Goal: Task Accomplishment & Management: Complete application form

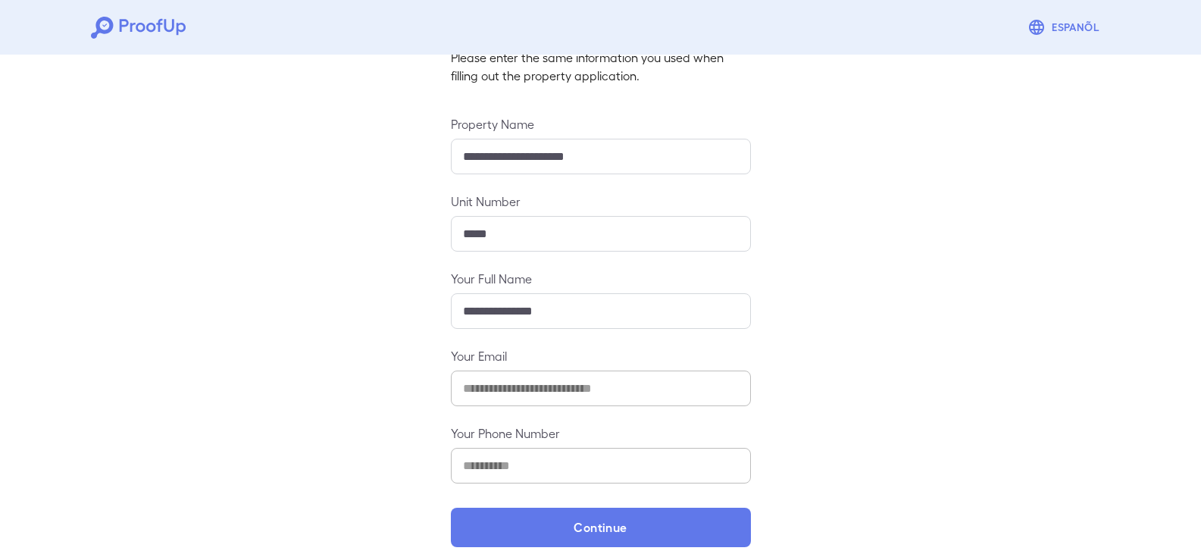
scroll to position [133, 0]
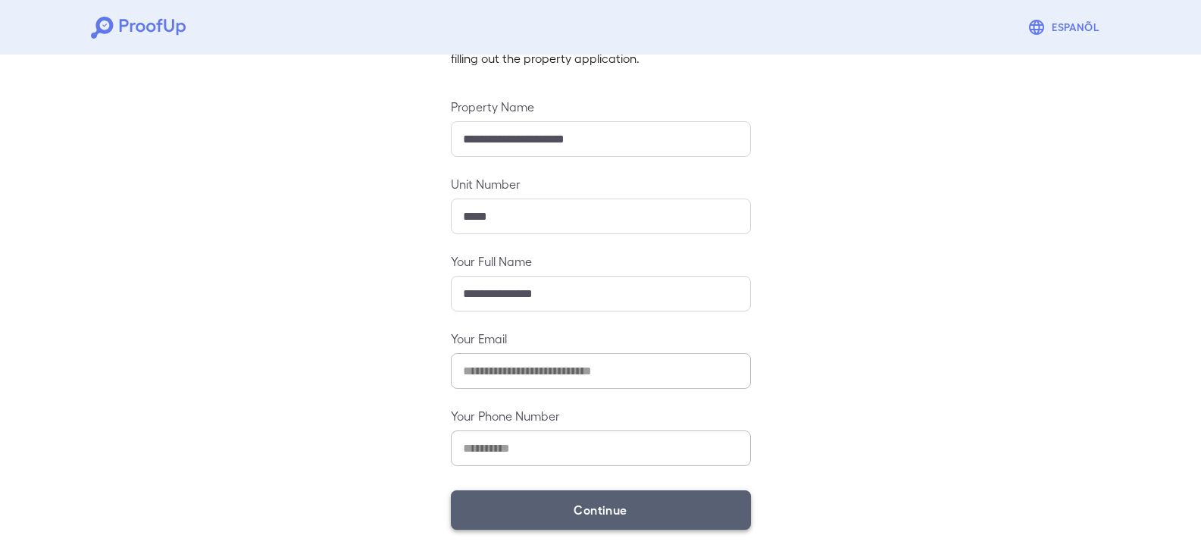
click at [586, 510] on button "Continue" at bounding box center [601, 509] width 300 height 39
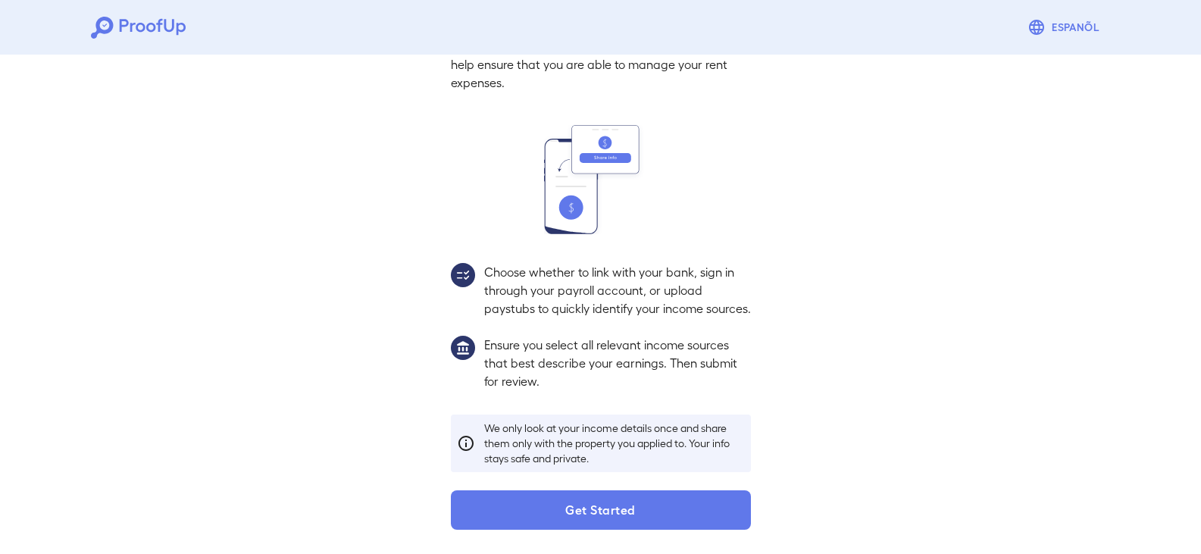
scroll to position [111, 0]
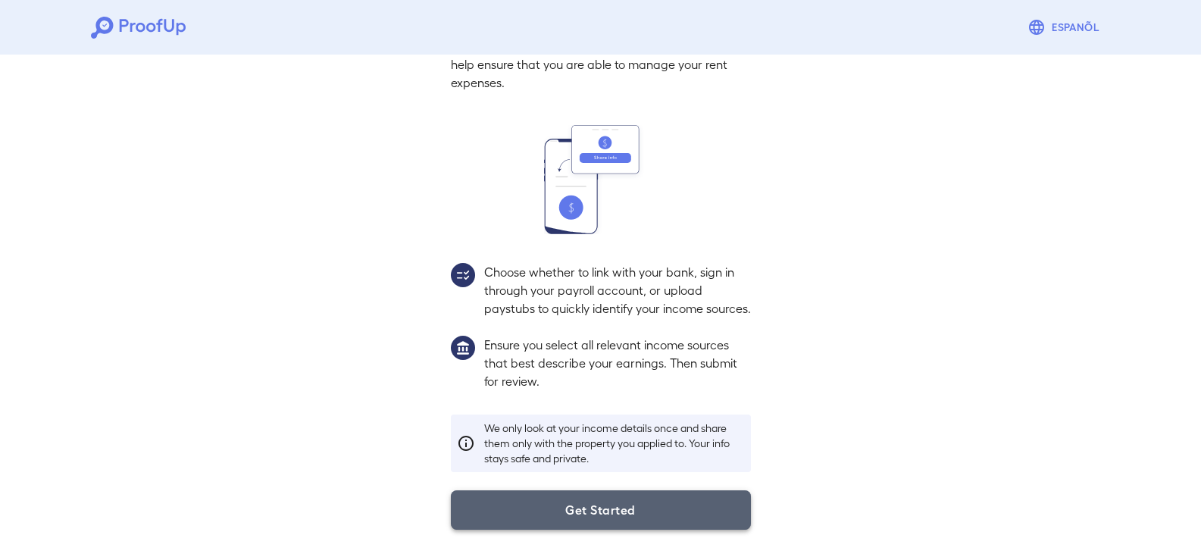
click at [588, 517] on button "Get Started" at bounding box center [601, 509] width 300 height 39
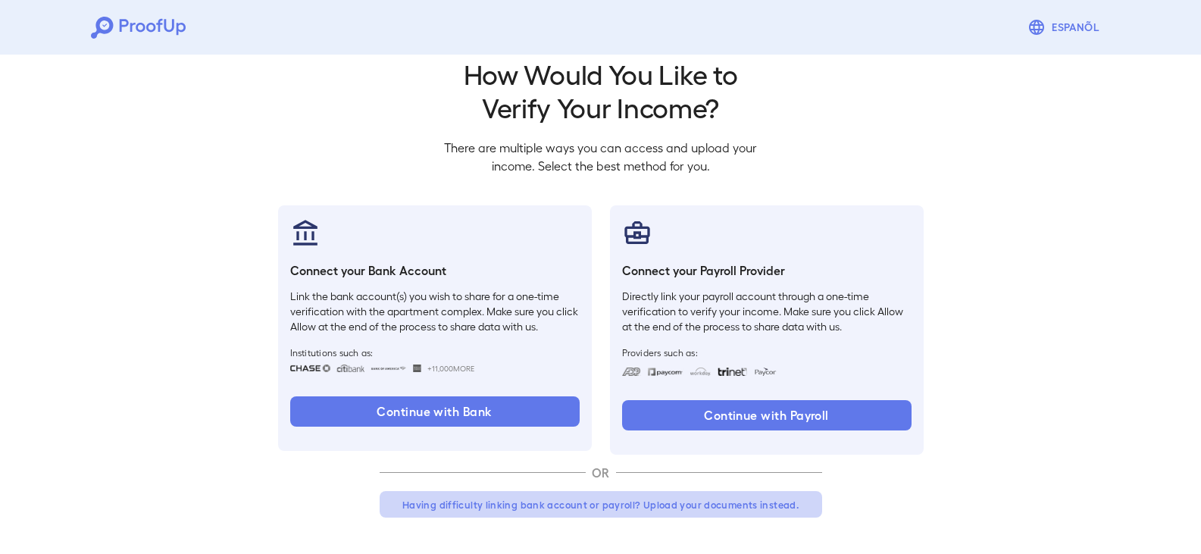
click at [713, 503] on button "Having difficulty linking bank account or payroll? Upload your documents instea…" at bounding box center [601, 504] width 443 height 27
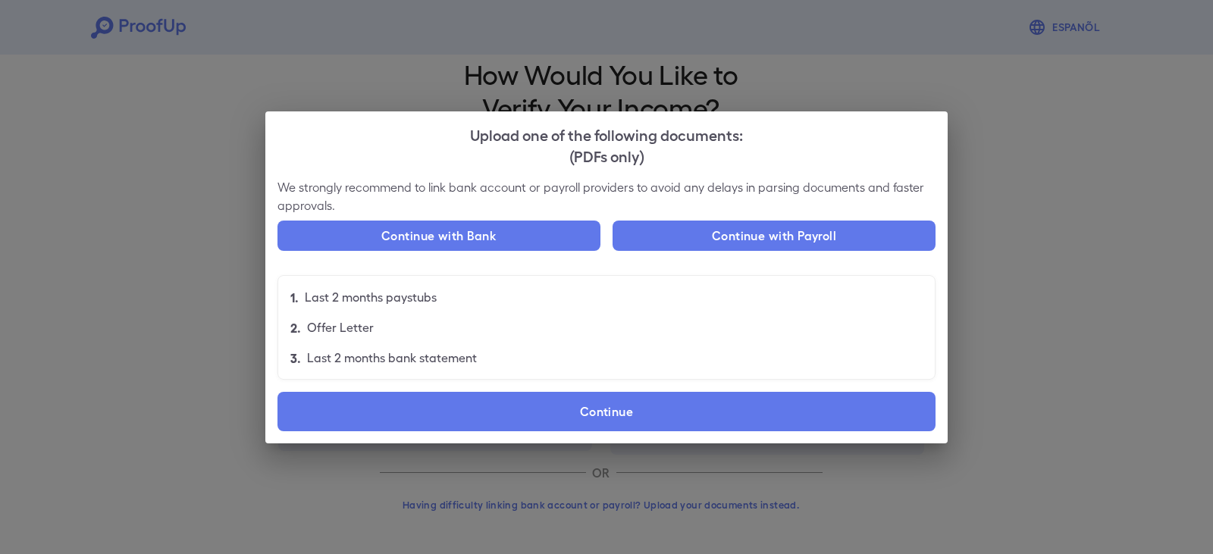
click at [1025, 211] on div "Upload one of the following documents: (PDFs only) We strongly recommend to lin…" at bounding box center [606, 277] width 1213 height 554
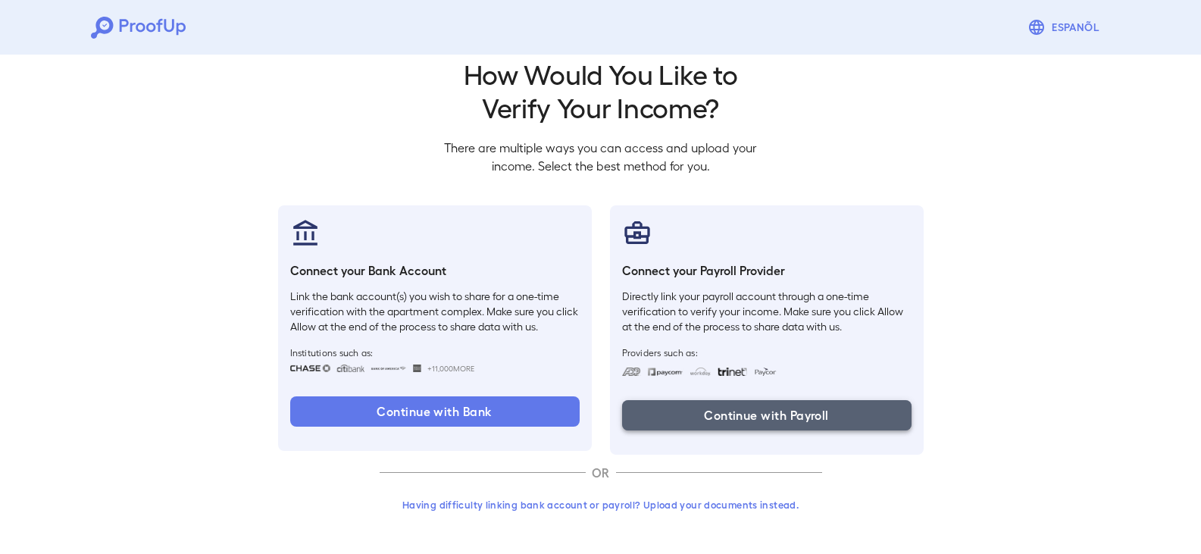
click at [797, 421] on button "Continue with Payroll" at bounding box center [767, 415] width 290 height 30
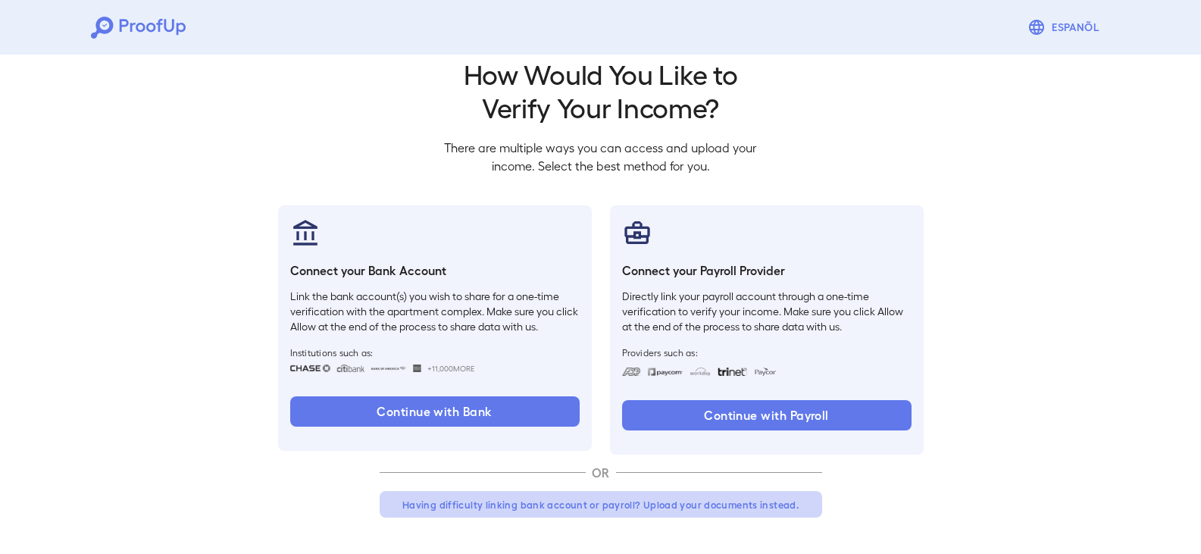
click at [656, 505] on button "Having difficulty linking bank account or payroll? Upload your documents instea…" at bounding box center [601, 504] width 443 height 27
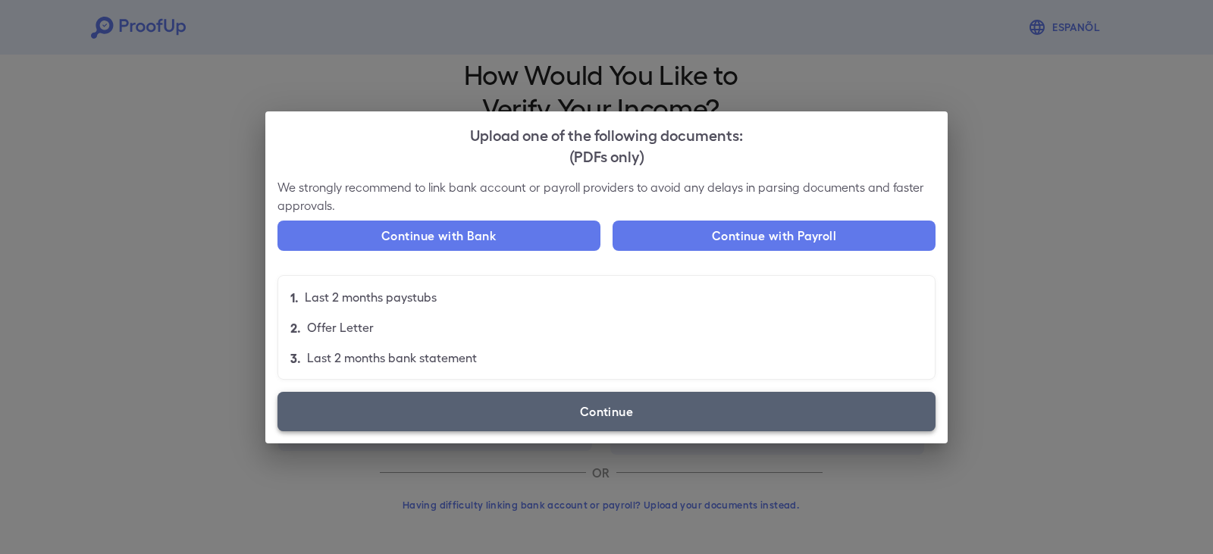
click at [595, 409] on label "Continue" at bounding box center [606, 411] width 658 height 39
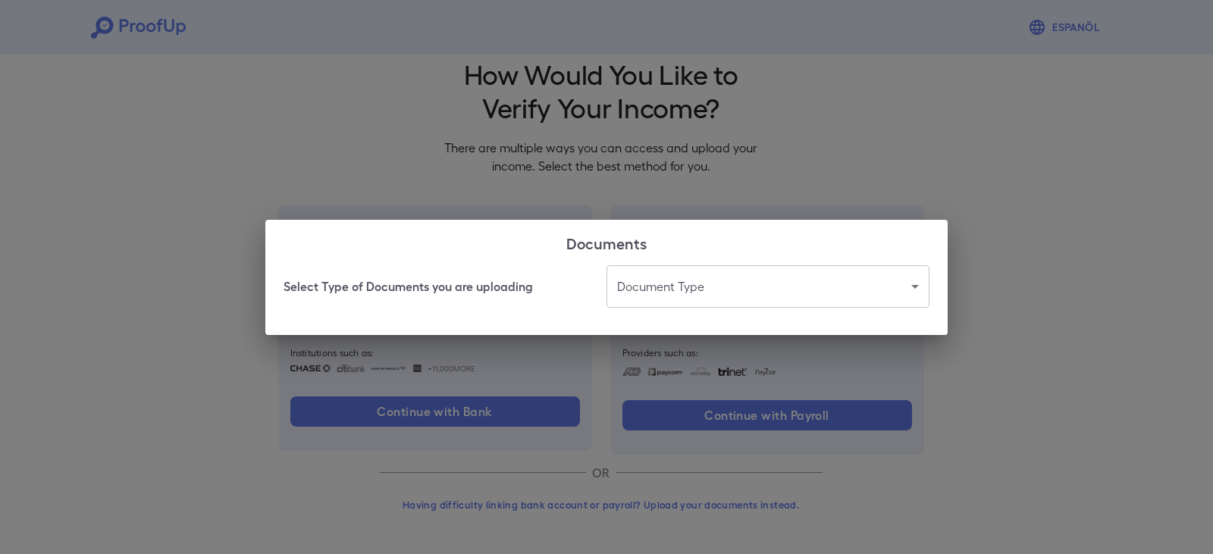
click at [706, 286] on body "Espanõl Go back How Would You Like to Verify Your Income? There are multiple wa…" at bounding box center [606, 264] width 1213 height 579
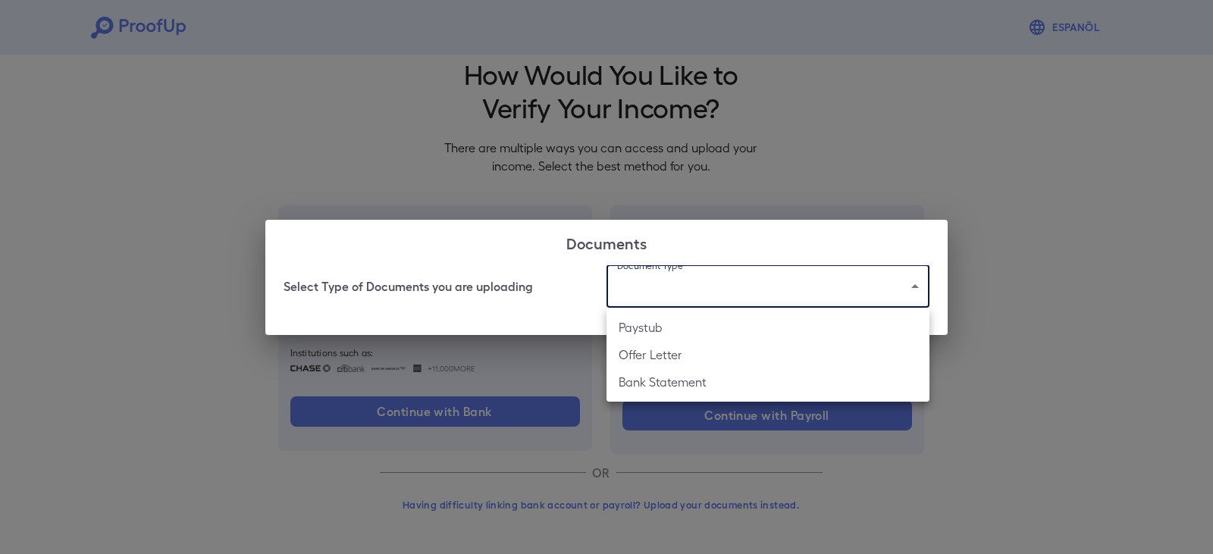
click at [661, 330] on li "Paystub" at bounding box center [767, 327] width 323 height 27
type input "*******"
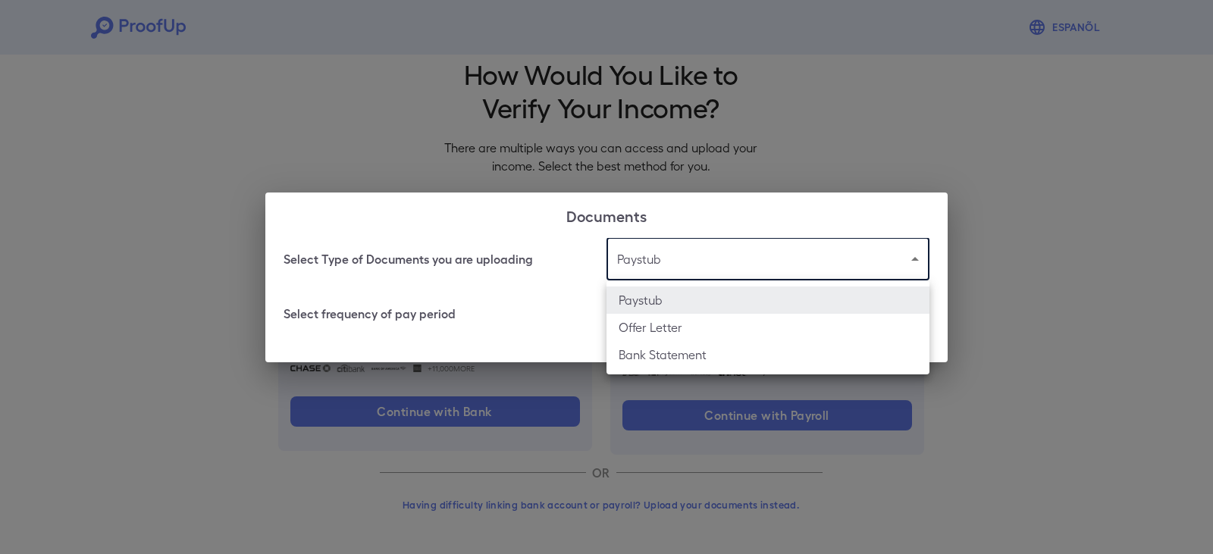
click at [922, 260] on body "Espanõl Go back How Would You Like to Verify Your Income? There are multiple wa…" at bounding box center [606, 264] width 1213 height 579
click at [922, 260] on div at bounding box center [606, 277] width 1213 height 554
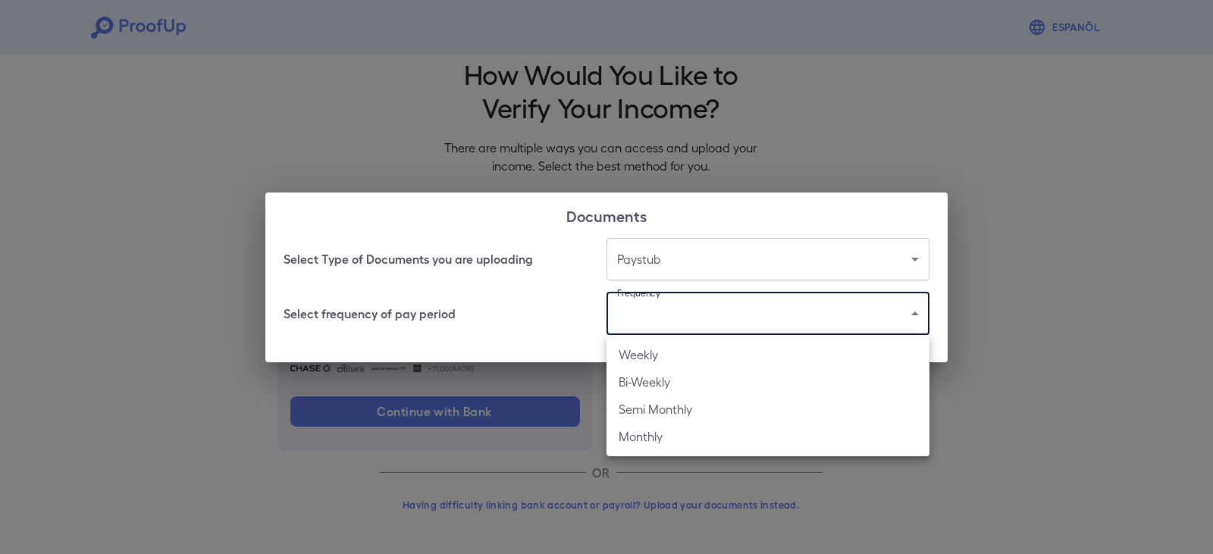
click at [831, 330] on body "Espanõl Go back How Would You Like to Verify Your Income? There are multiple wa…" at bounding box center [606, 264] width 1213 height 579
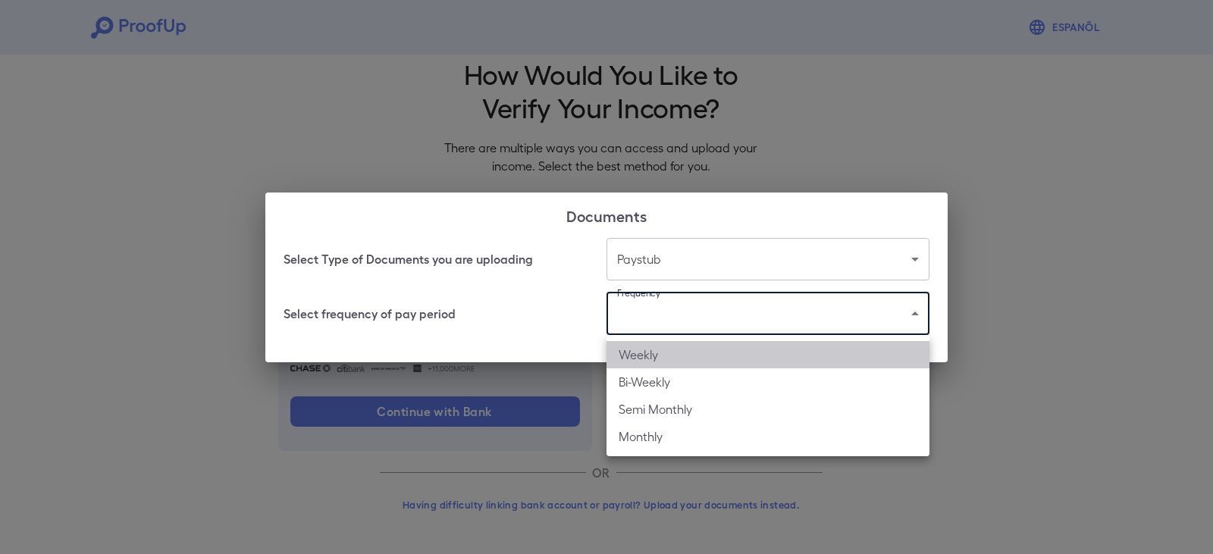
click at [667, 357] on li "Weekly" at bounding box center [767, 354] width 323 height 27
type input "******"
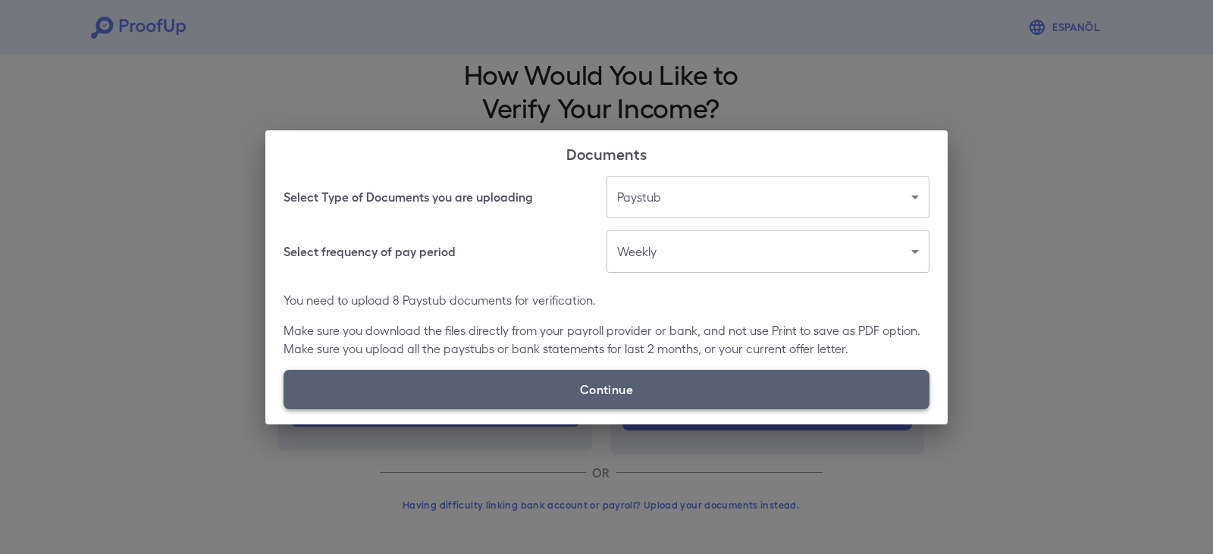
click at [607, 385] on label "Continue" at bounding box center [606, 389] width 646 height 39
click at [284, 408] on input "Continue" at bounding box center [283, 408] width 1 height 1
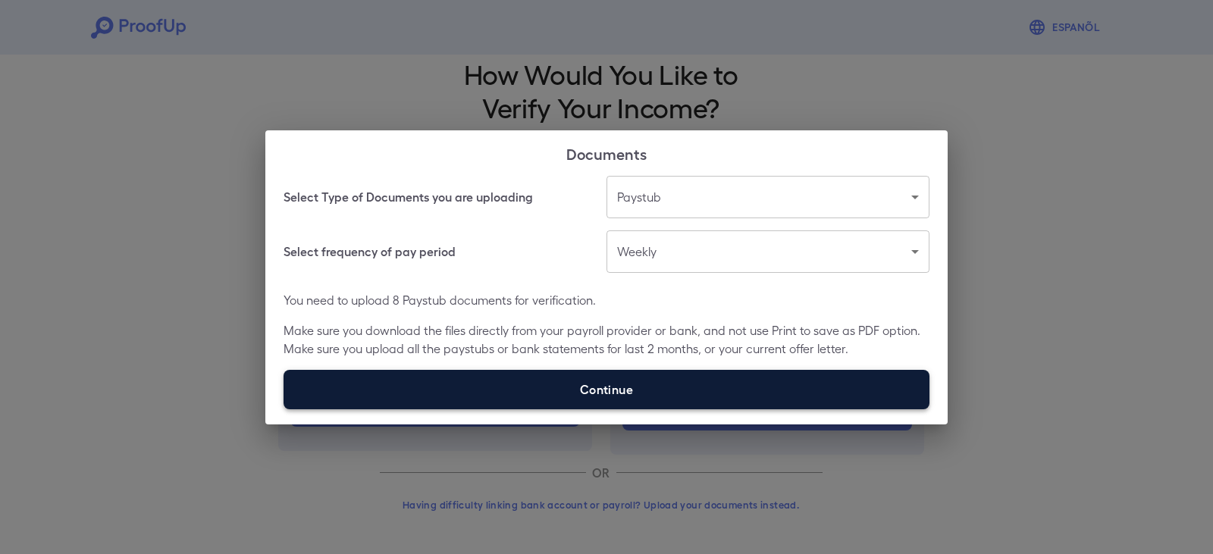
type input "**********"
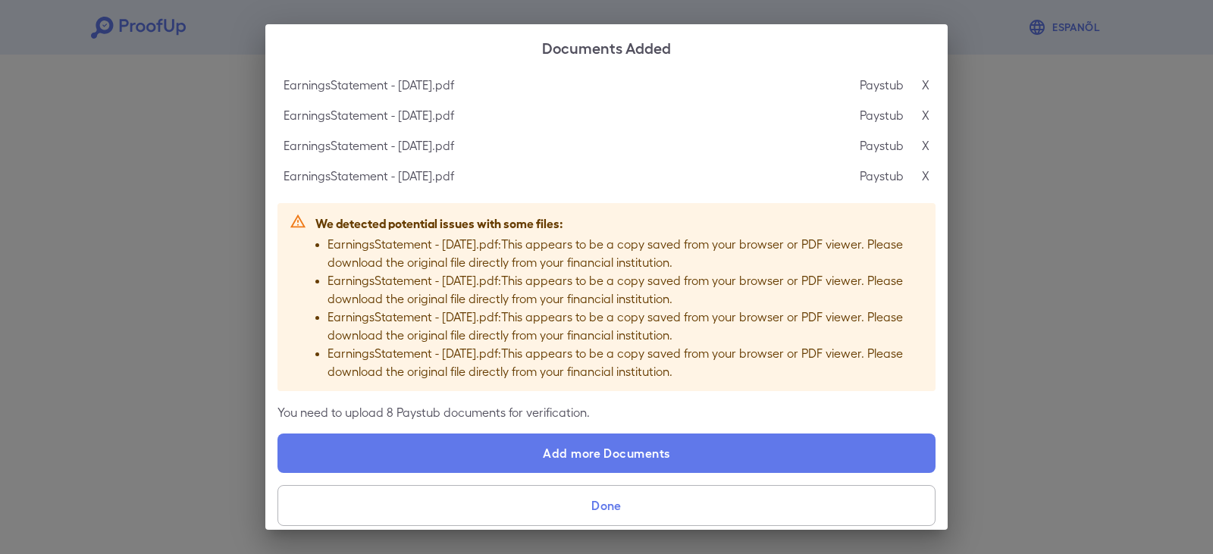
click at [922, 84] on p "X" at bounding box center [926, 85] width 8 height 18
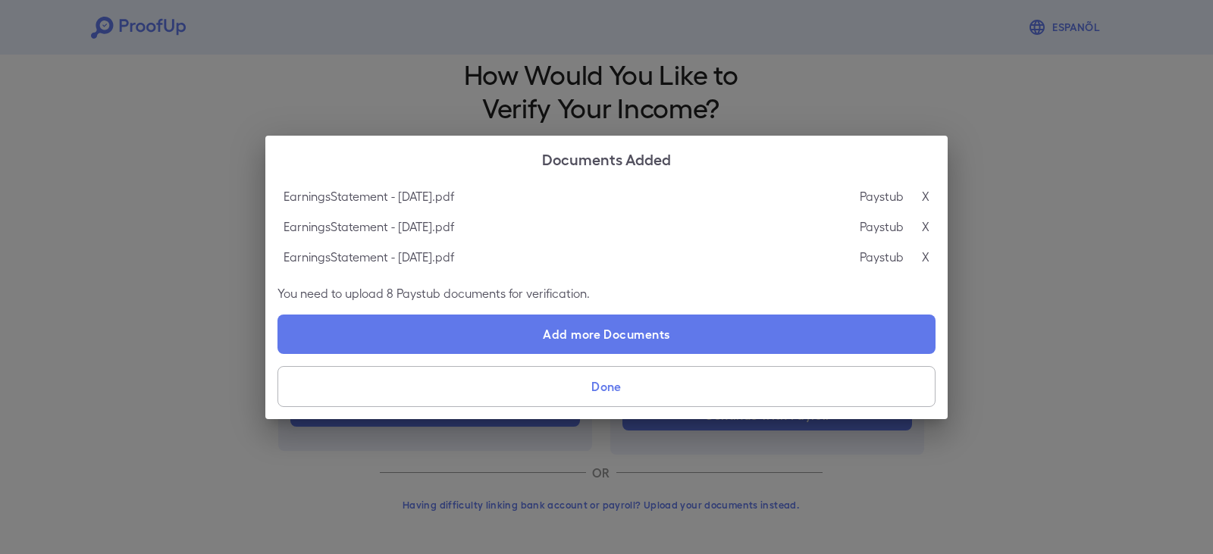
click at [923, 199] on p "X" at bounding box center [926, 196] width 8 height 18
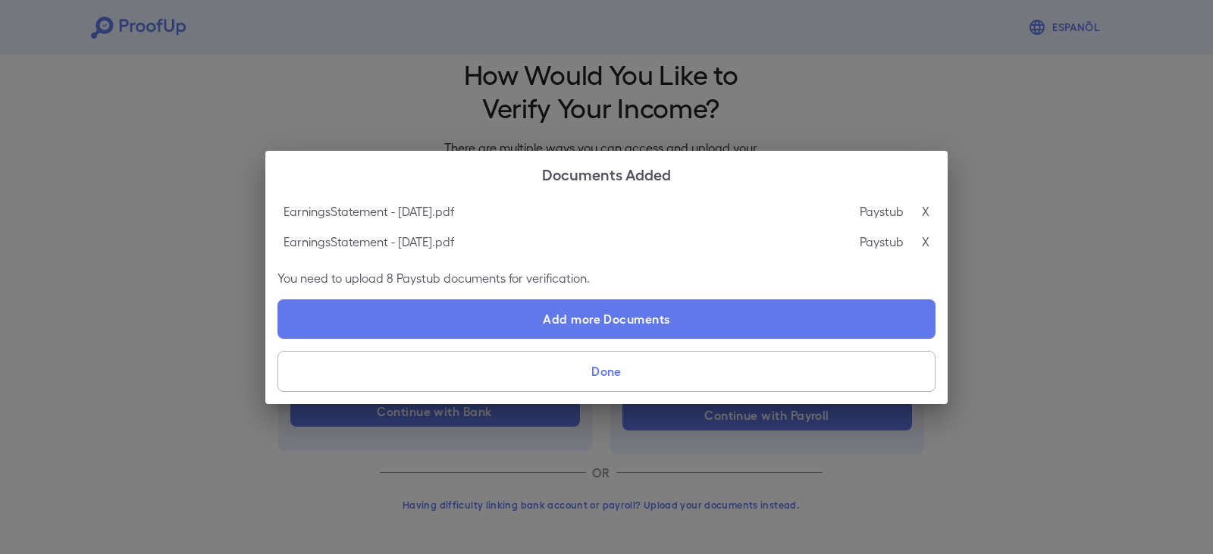
click at [923, 210] on p "X" at bounding box center [926, 211] width 8 height 18
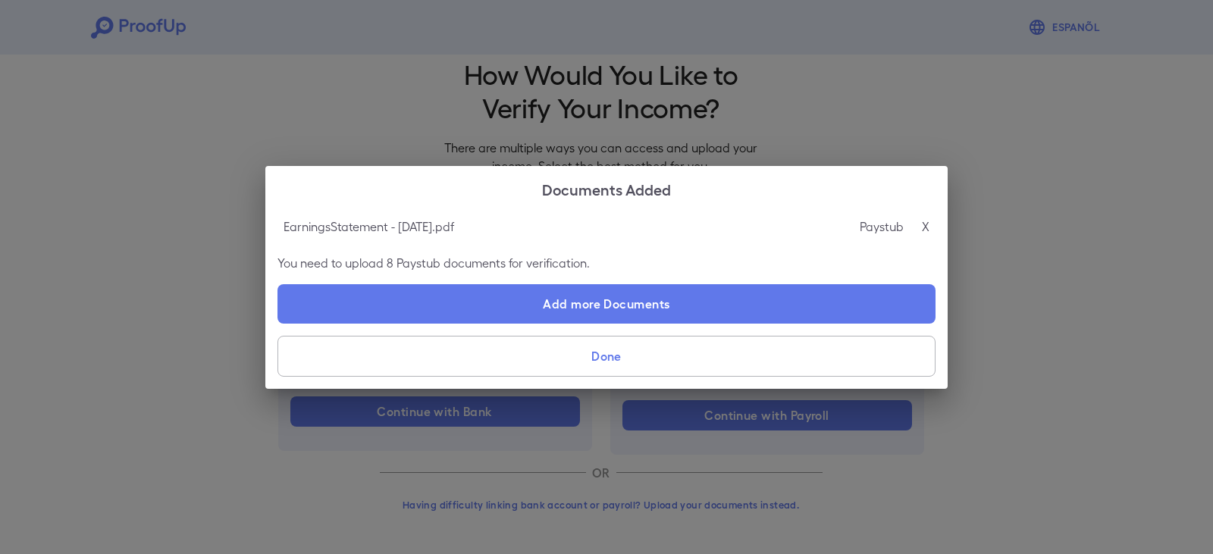
click at [928, 222] on p "X" at bounding box center [926, 227] width 8 height 18
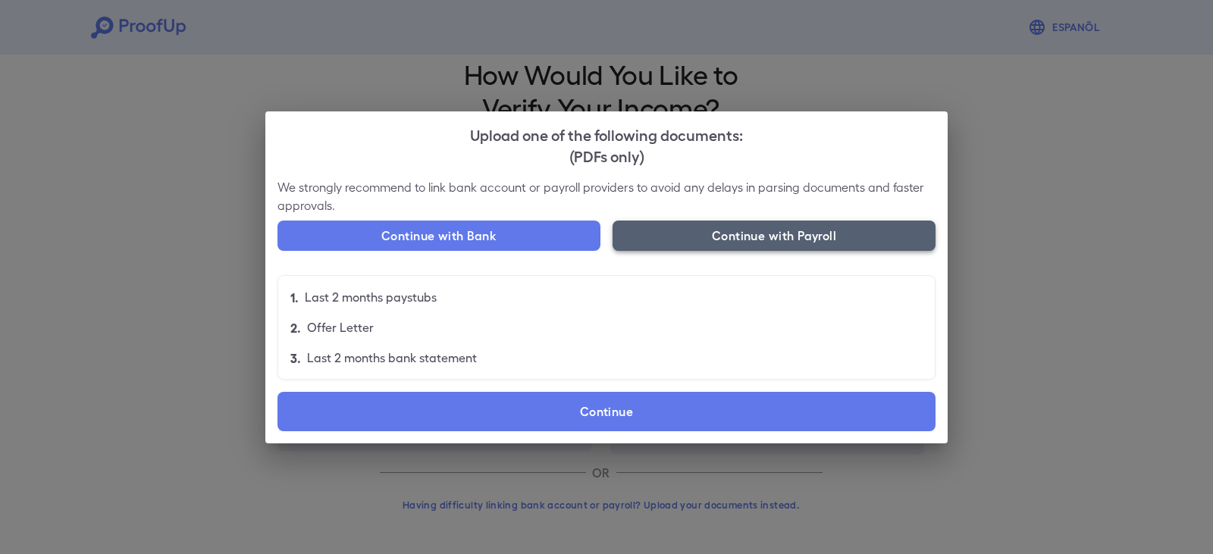
click at [770, 237] on button "Continue with Payroll" at bounding box center [773, 236] width 323 height 30
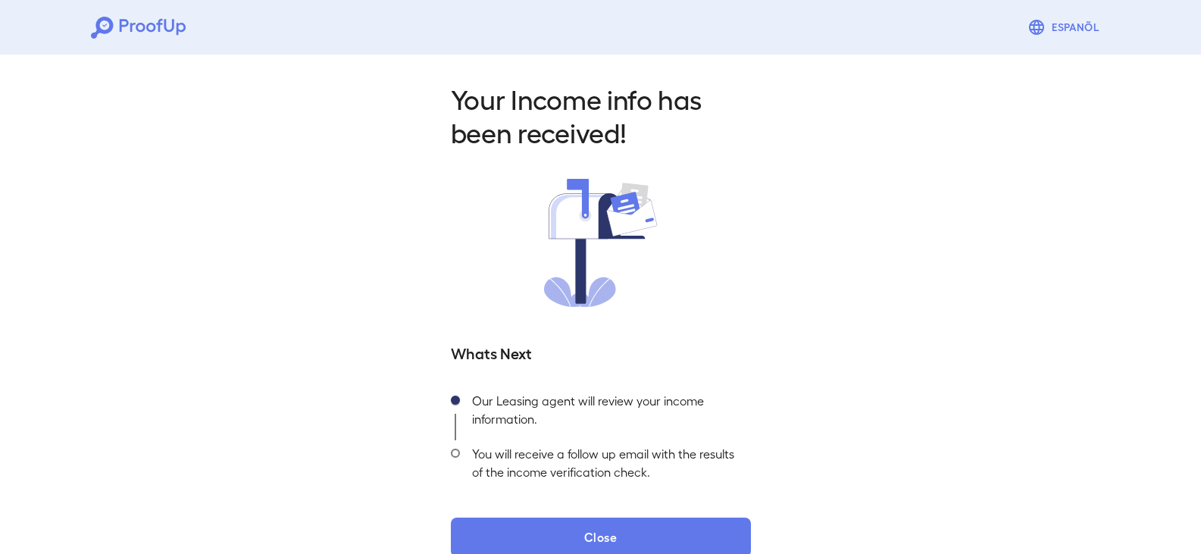
scroll to position [27, 0]
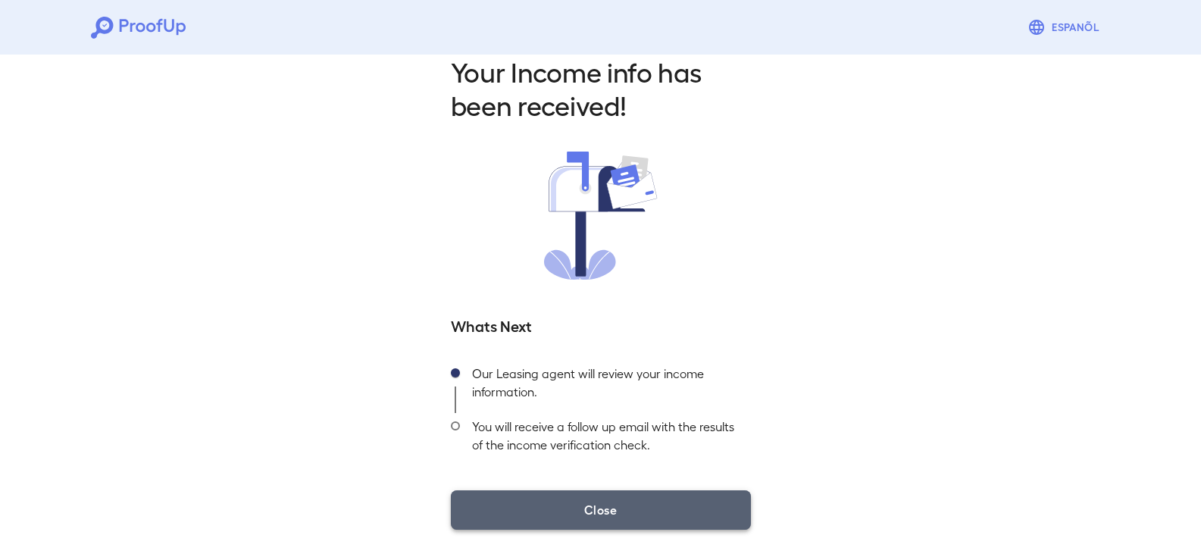
click at [594, 509] on button "Close" at bounding box center [601, 509] width 300 height 39
click at [598, 510] on button "Close" at bounding box center [601, 509] width 300 height 39
